Goal: Find contact information: Find contact information

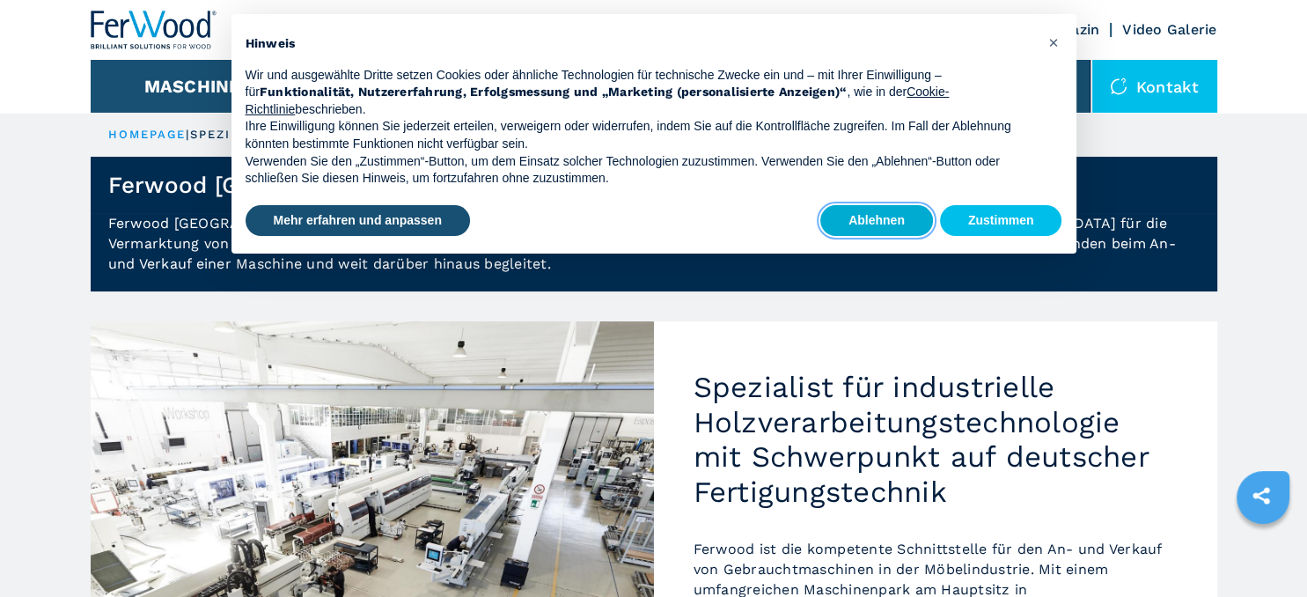
click at [897, 222] on button "Ablehnen" at bounding box center [876, 221] width 113 height 32
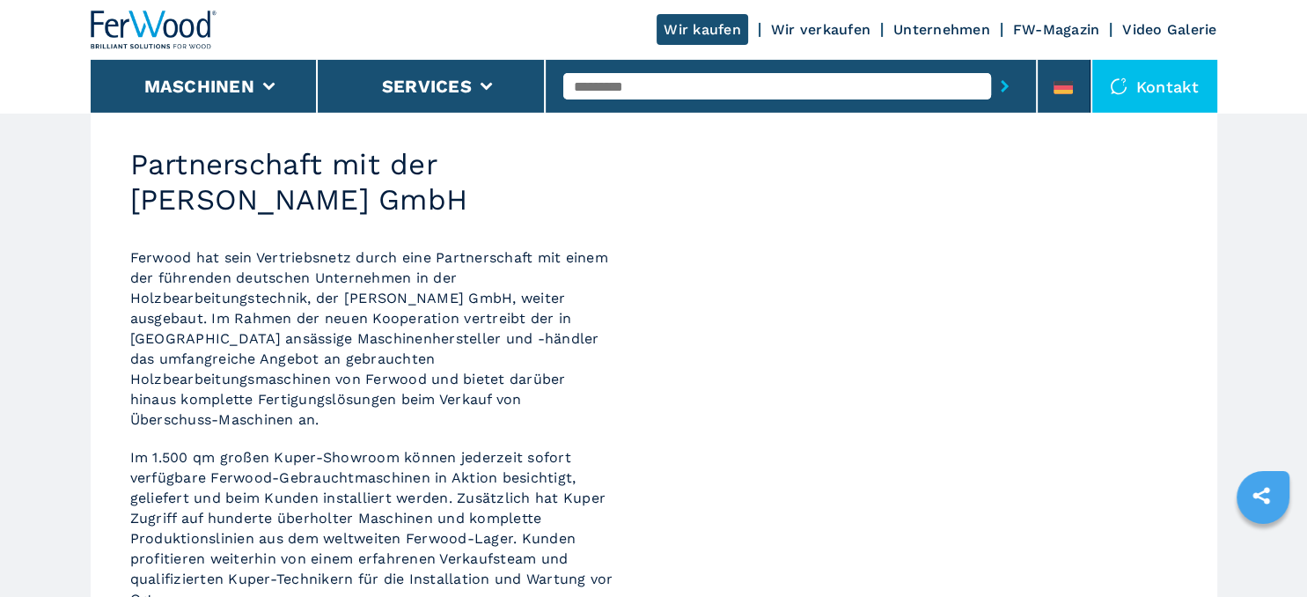
scroll to position [836, 0]
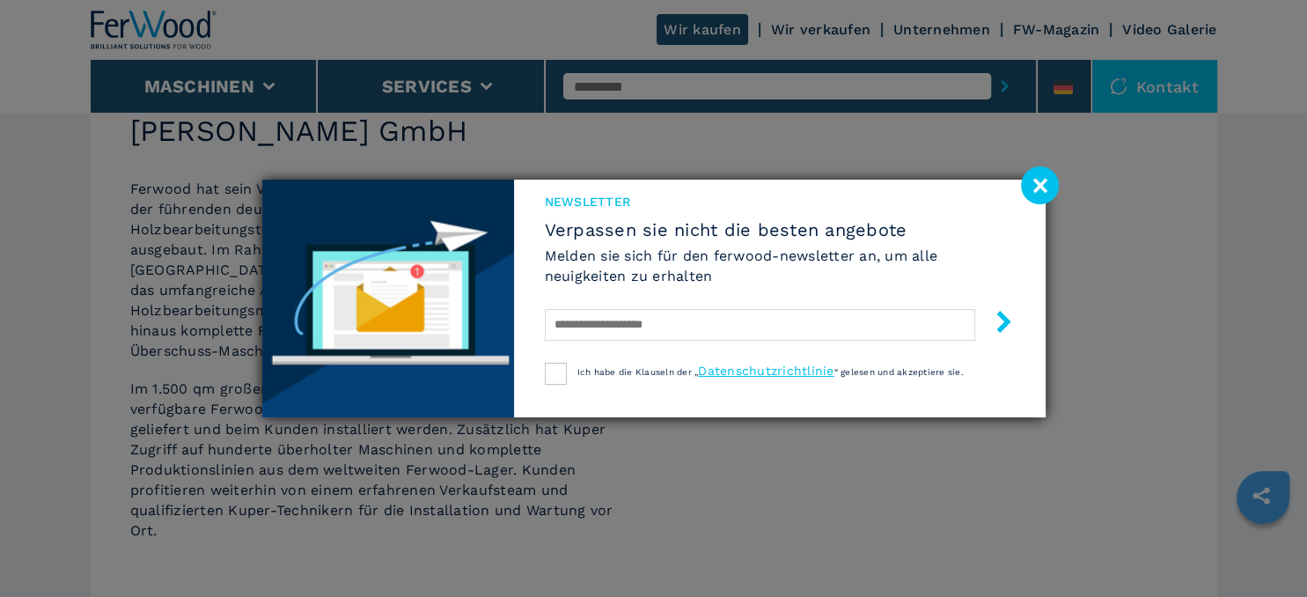
click at [1033, 179] on image at bounding box center [1040, 185] width 38 height 38
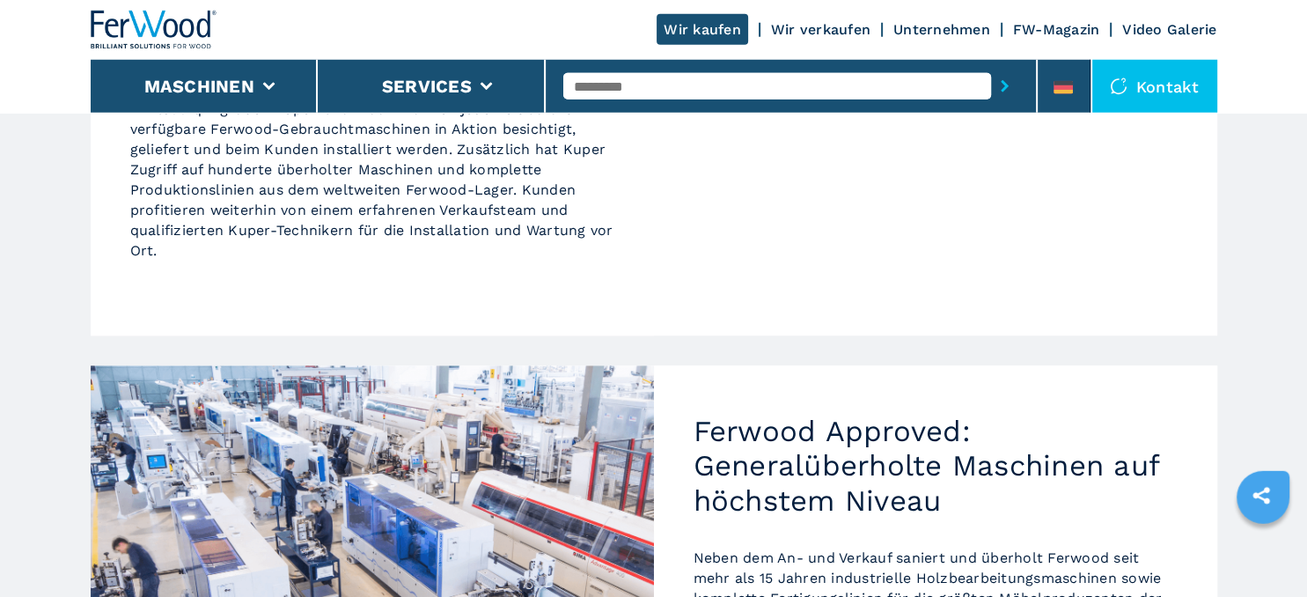
scroll to position [1697, 0]
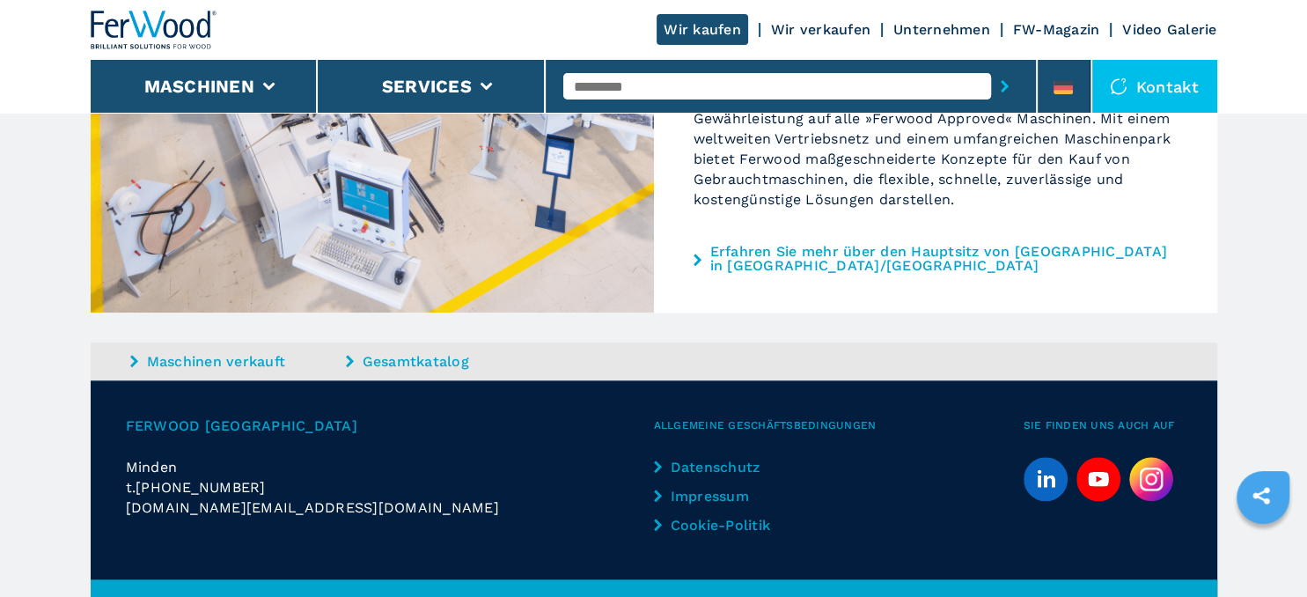
click at [716, 486] on link "Impressum" at bounding box center [727, 496] width 147 height 20
click at [713, 486] on link "Impressum" at bounding box center [727, 496] width 147 height 20
click at [668, 486] on link "Impressum" at bounding box center [727, 496] width 147 height 20
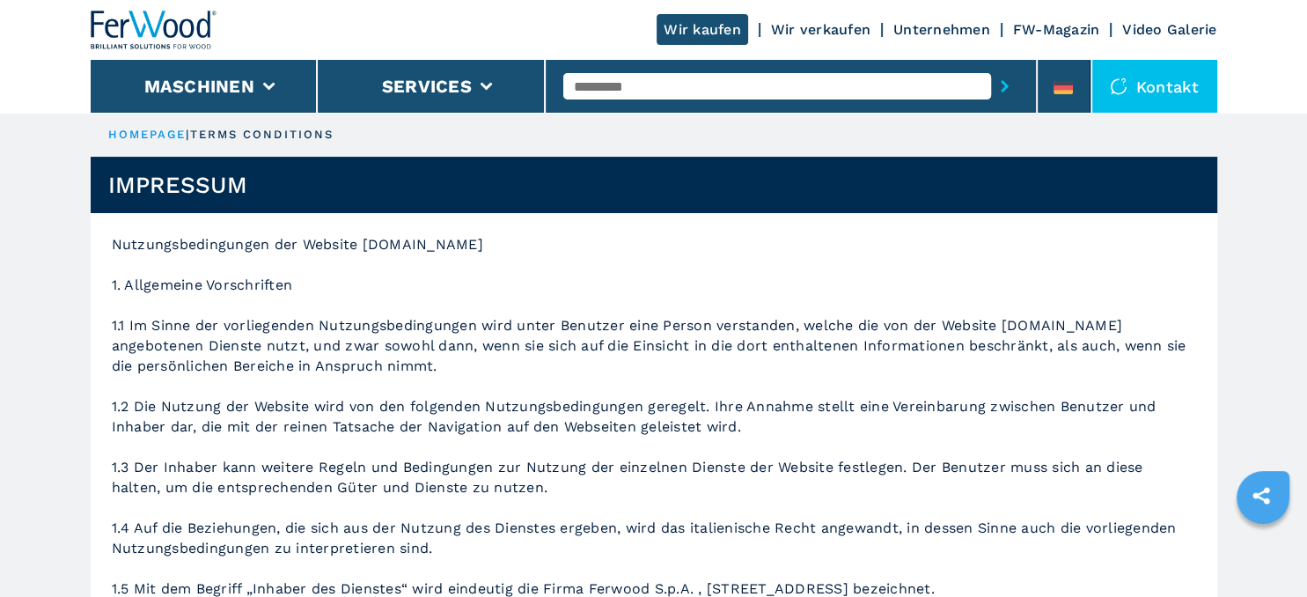
click at [1171, 80] on div "Kontakt" at bounding box center [1154, 86] width 125 height 53
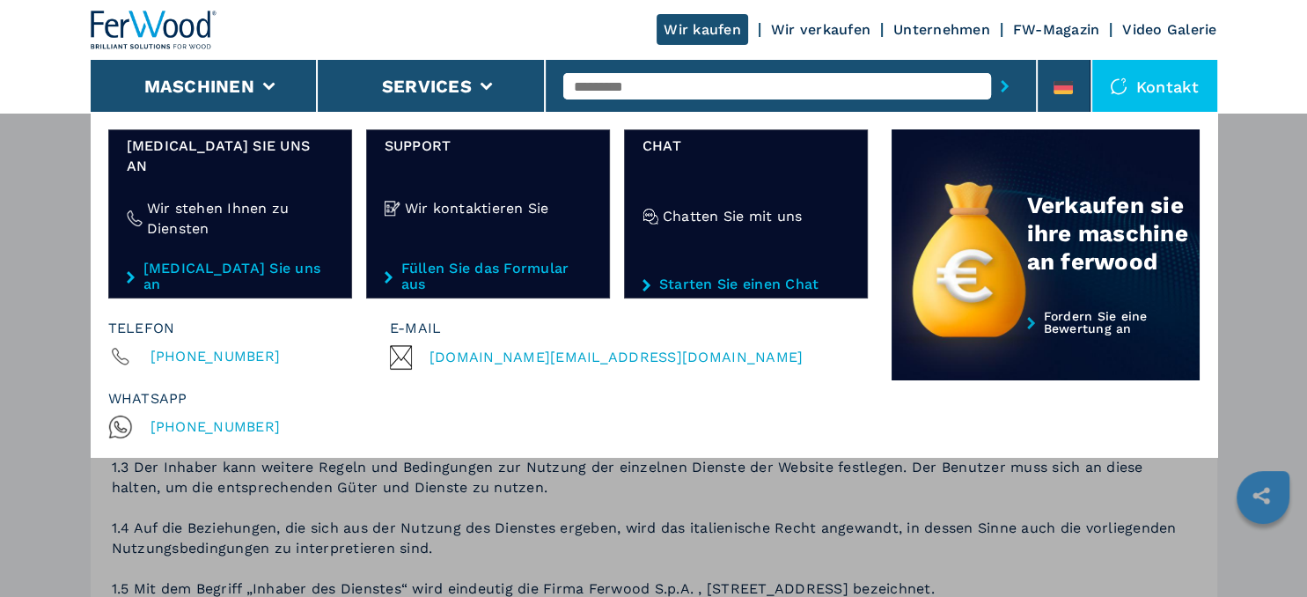
click at [1294, 169] on div "Maschinen Kantenanleimmaschinen Formatieren und profilieren Cnc bearbeitungszen…" at bounding box center [653, 410] width 1307 height 597
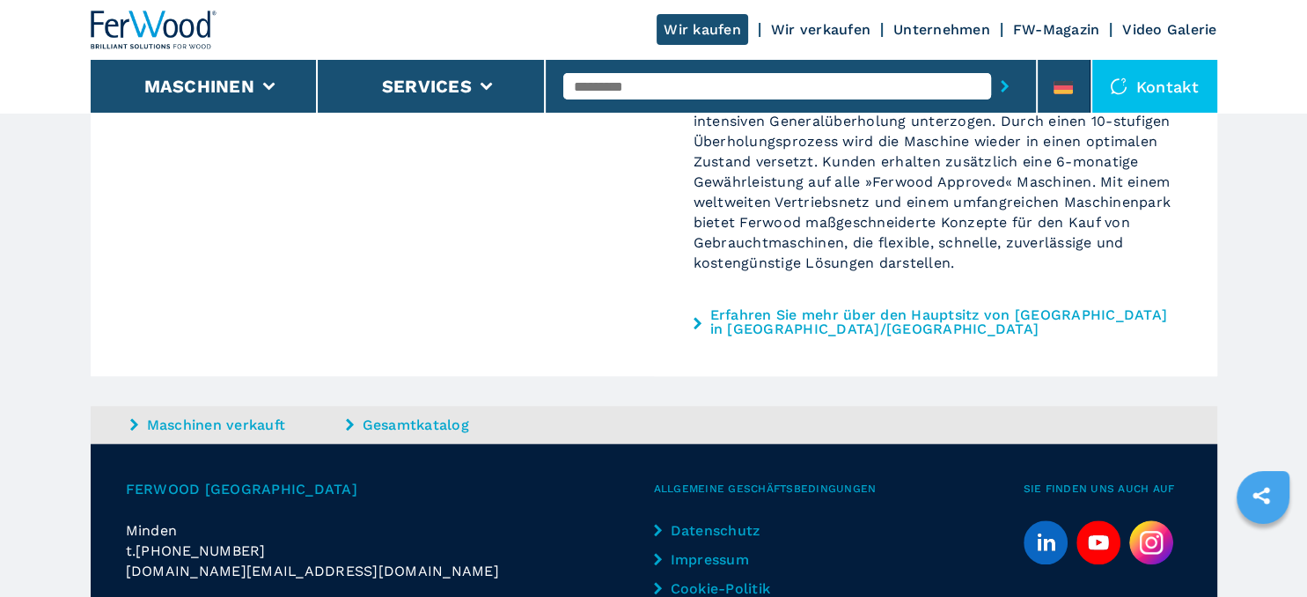
scroll to position [1697, 0]
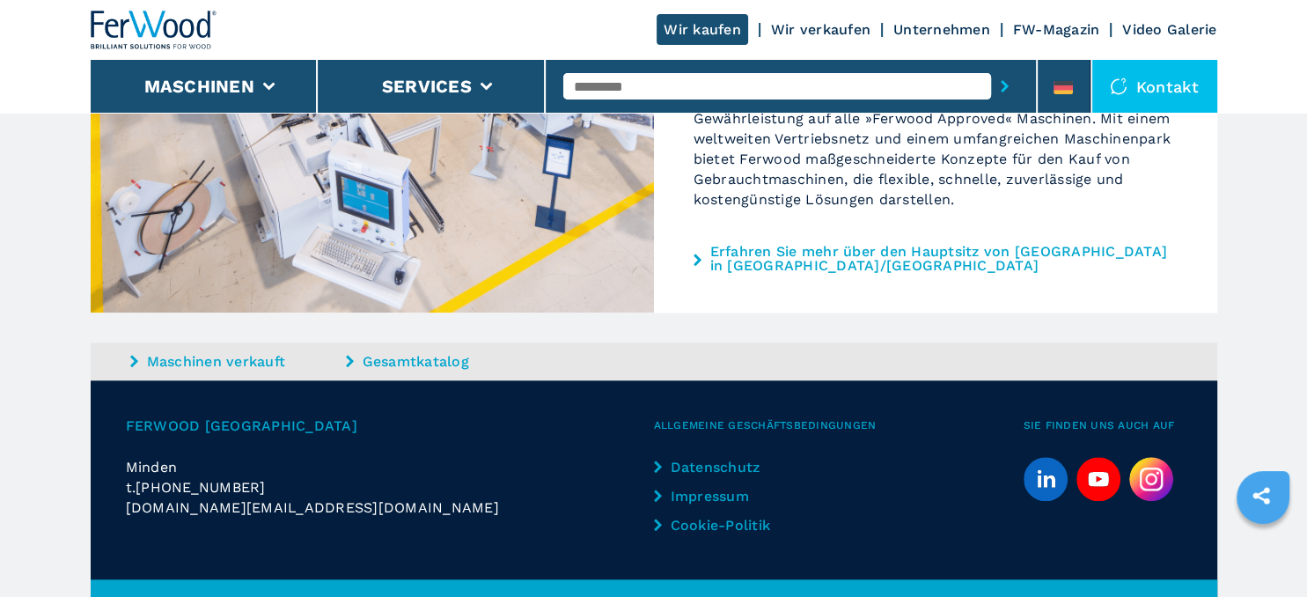
click at [712, 486] on link "Impressum" at bounding box center [727, 496] width 147 height 20
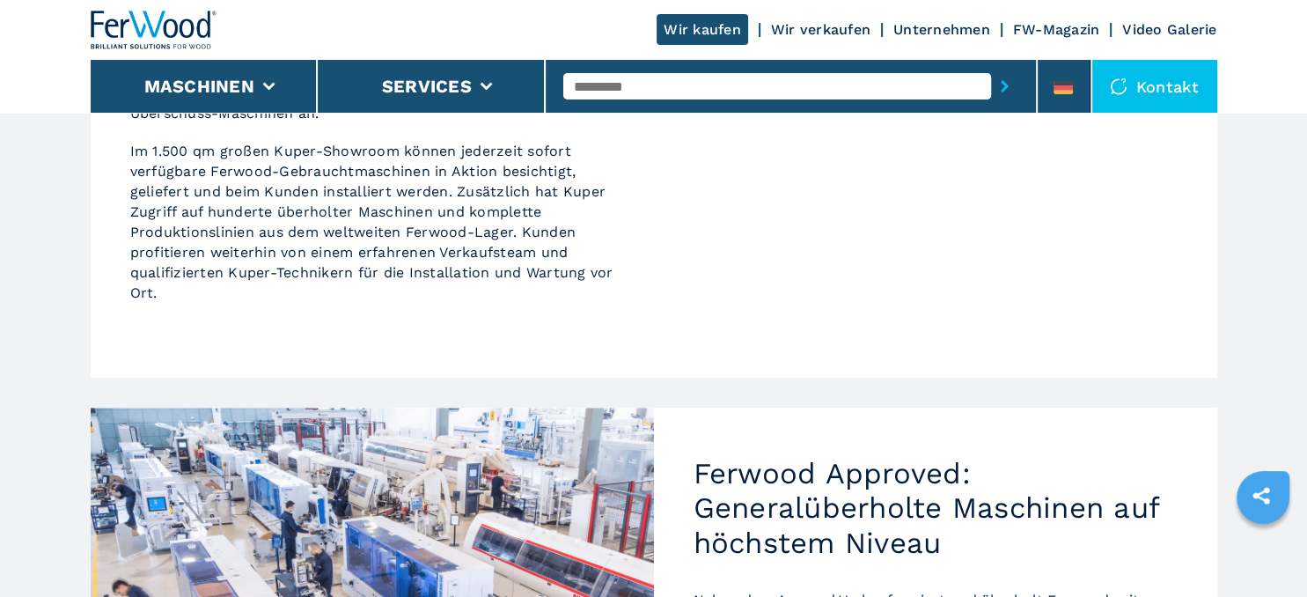
scroll to position [1115, 0]
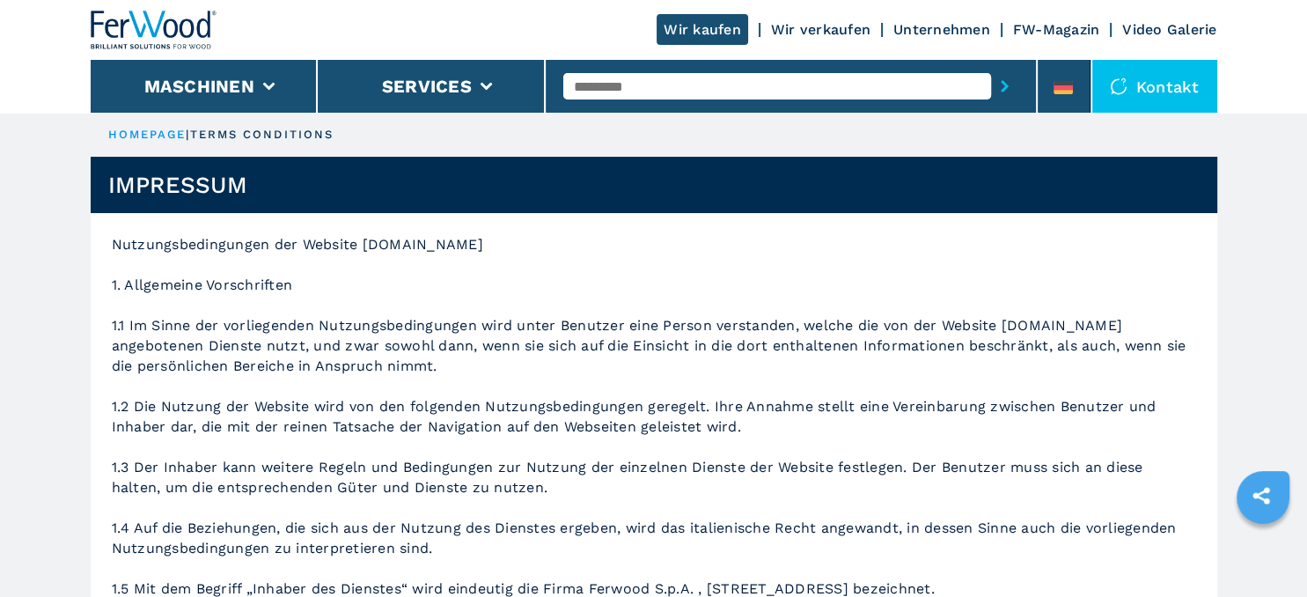
click at [928, 29] on link "Unternehmen" at bounding box center [941, 29] width 97 height 17
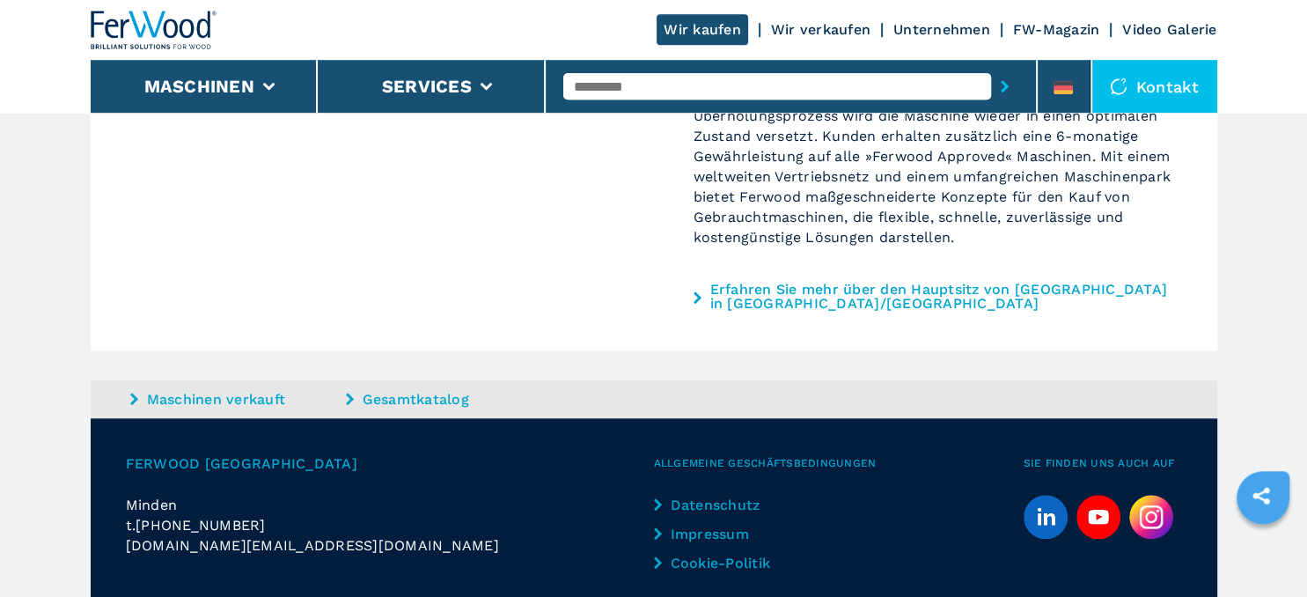
scroll to position [1697, 0]
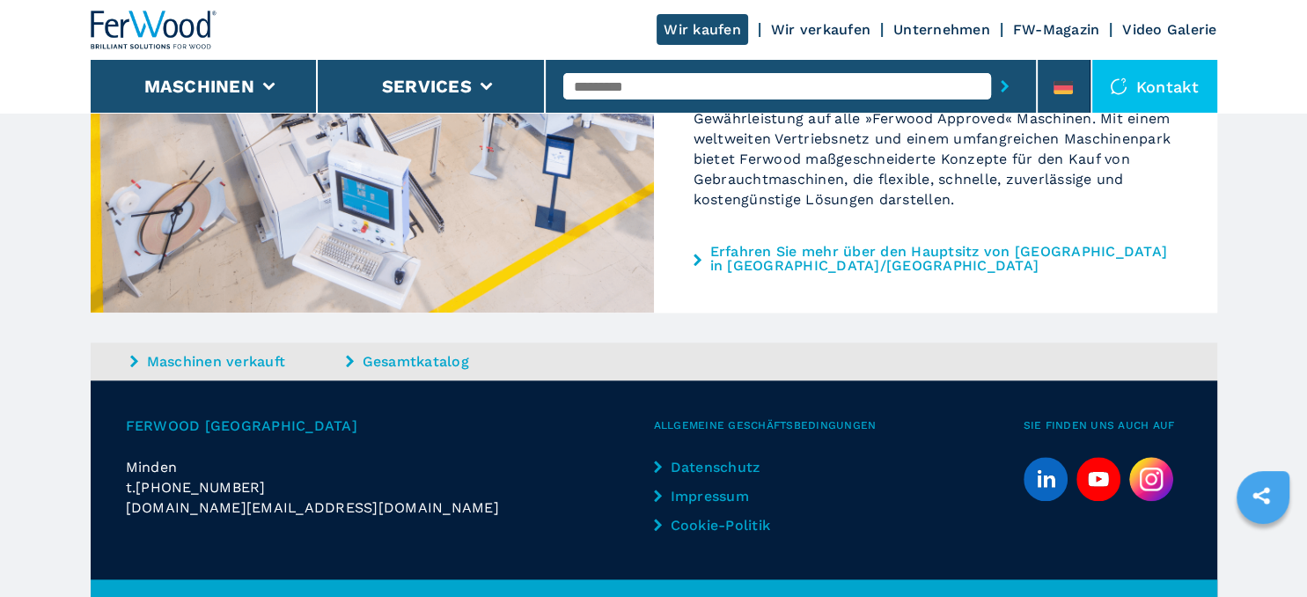
click at [699, 486] on link "Impressum" at bounding box center [727, 496] width 147 height 20
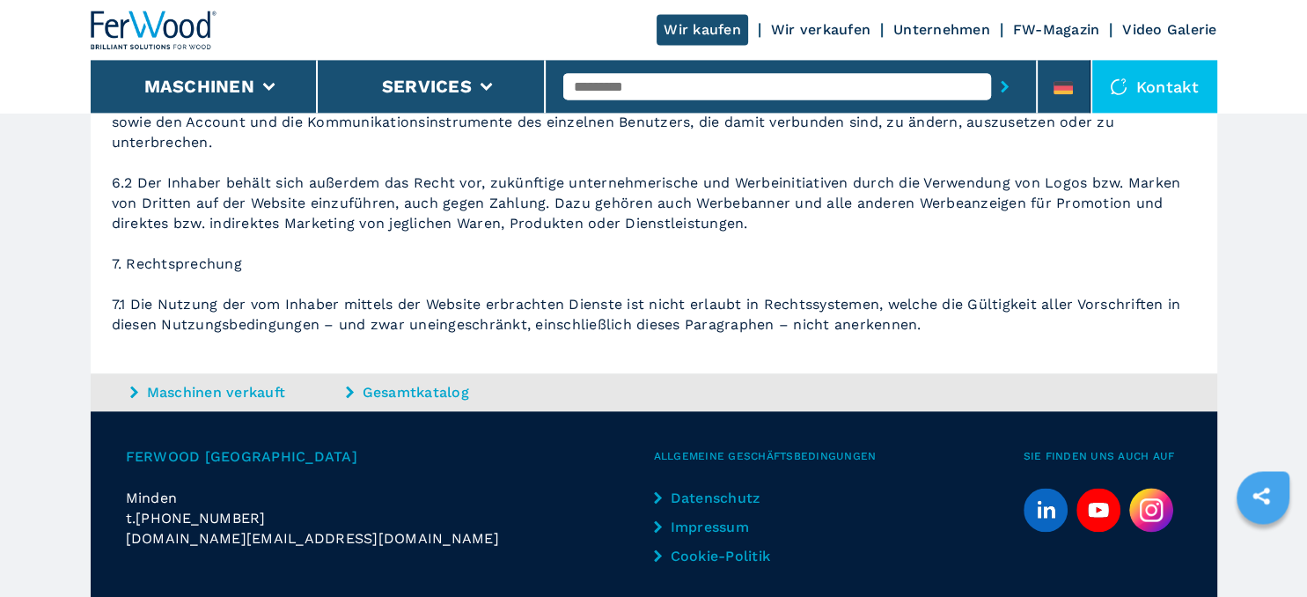
scroll to position [2197, 0]
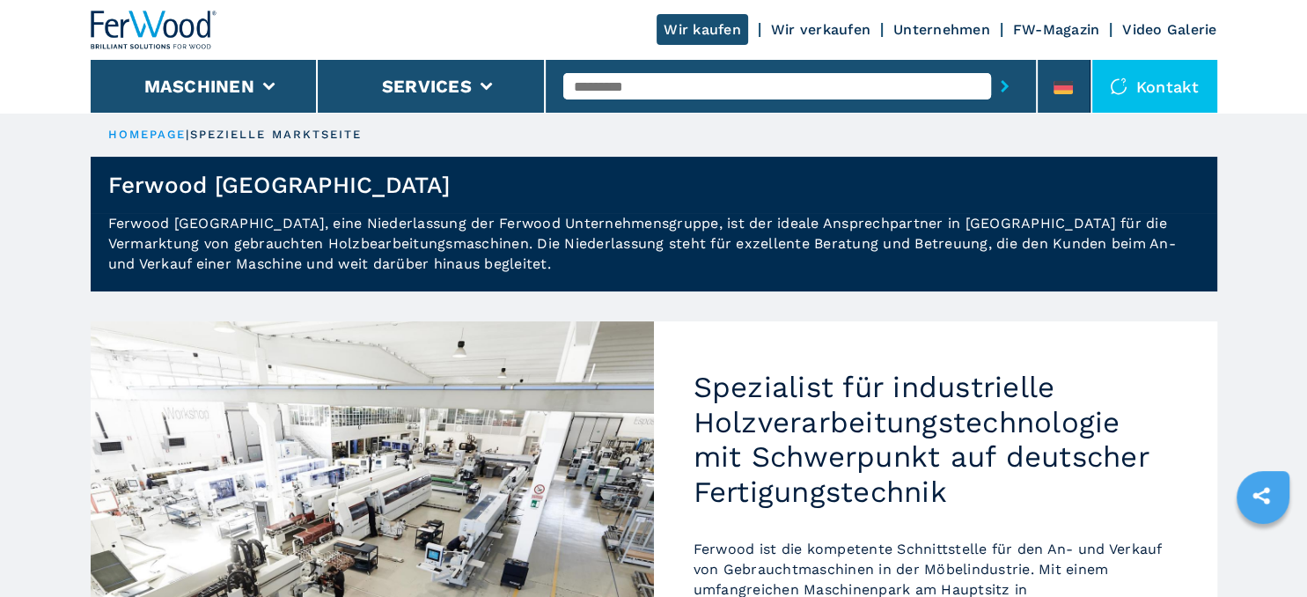
click at [1160, 92] on div "Kontakt" at bounding box center [1154, 86] width 125 height 53
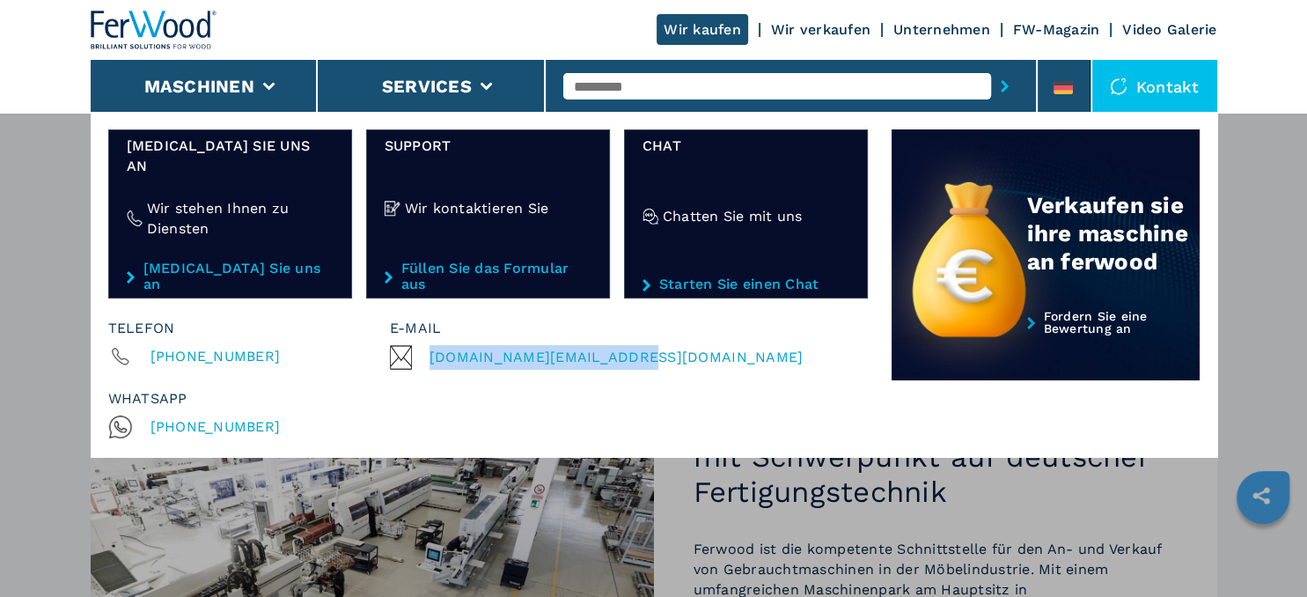
drag, startPoint x: 647, startPoint y: 323, endPoint x: 428, endPoint y: 320, distance: 219.2
click at [428, 345] on div "[DOMAIN_NAME][EMAIL_ADDRESS][DOMAIN_NAME]" at bounding box center [625, 357] width 470 height 25
copy span "[DOMAIN_NAME][EMAIL_ADDRESS][DOMAIN_NAME]"
